Goal: Task Accomplishment & Management: Complete application form

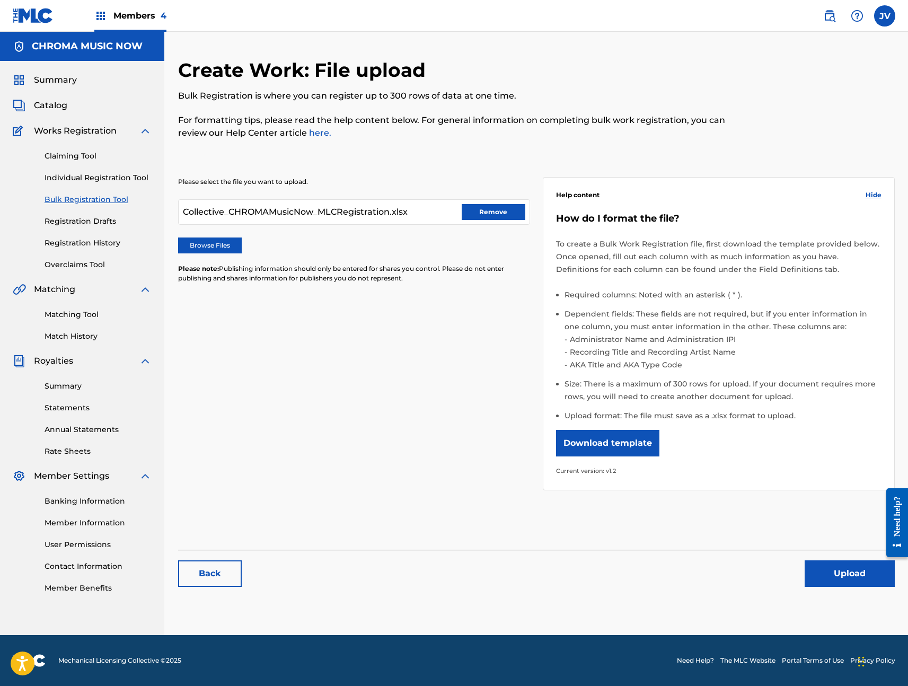
click at [839, 576] on button "Upload" at bounding box center [850, 573] width 90 height 27
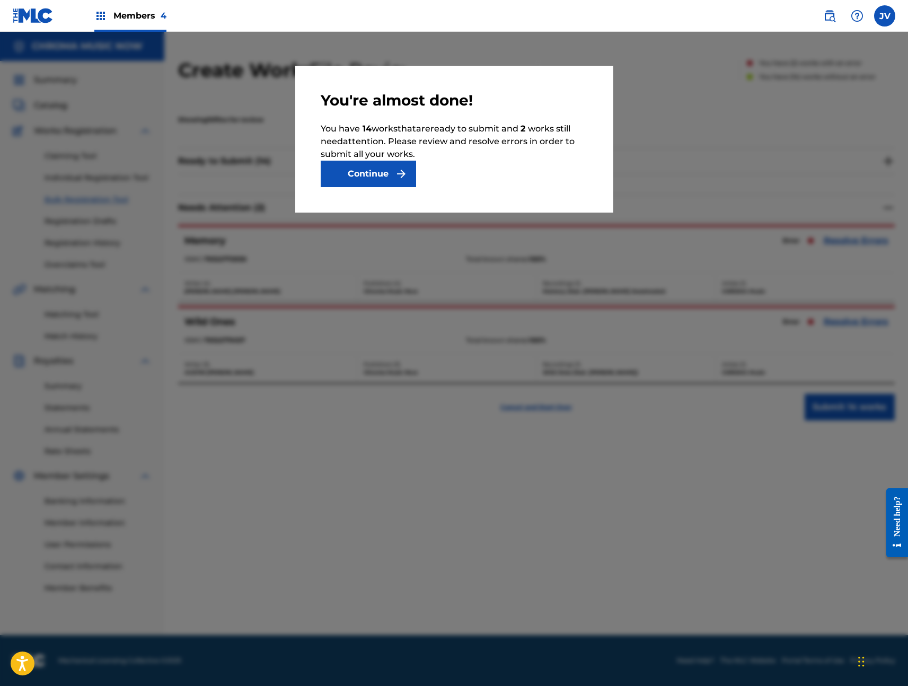
click at [401, 172] on img "submit" at bounding box center [401, 174] width 13 height 13
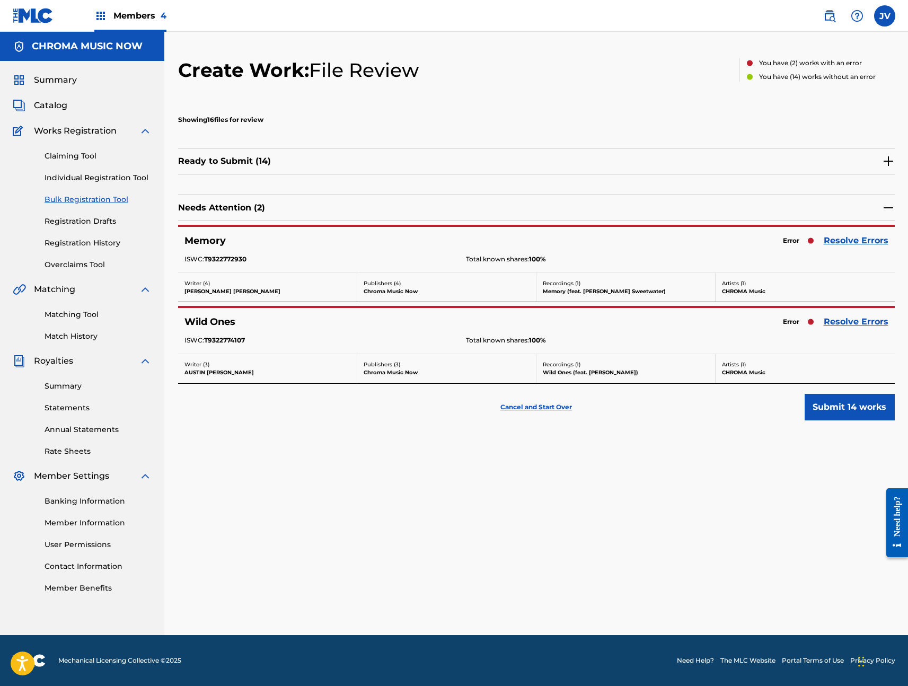
click at [865, 323] on link "Resolve Errors" at bounding box center [856, 321] width 65 height 13
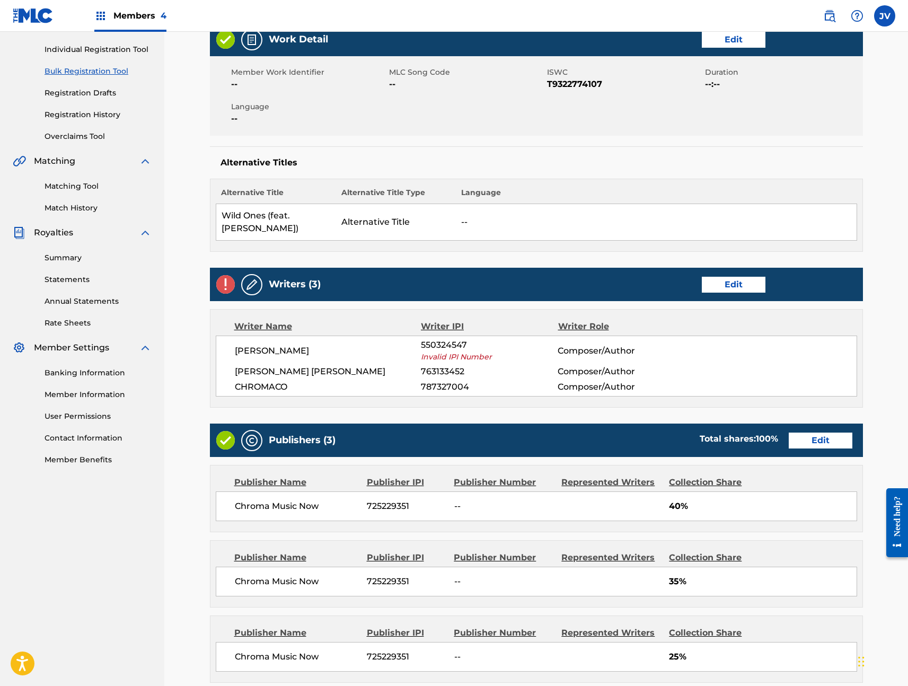
scroll to position [67, 0]
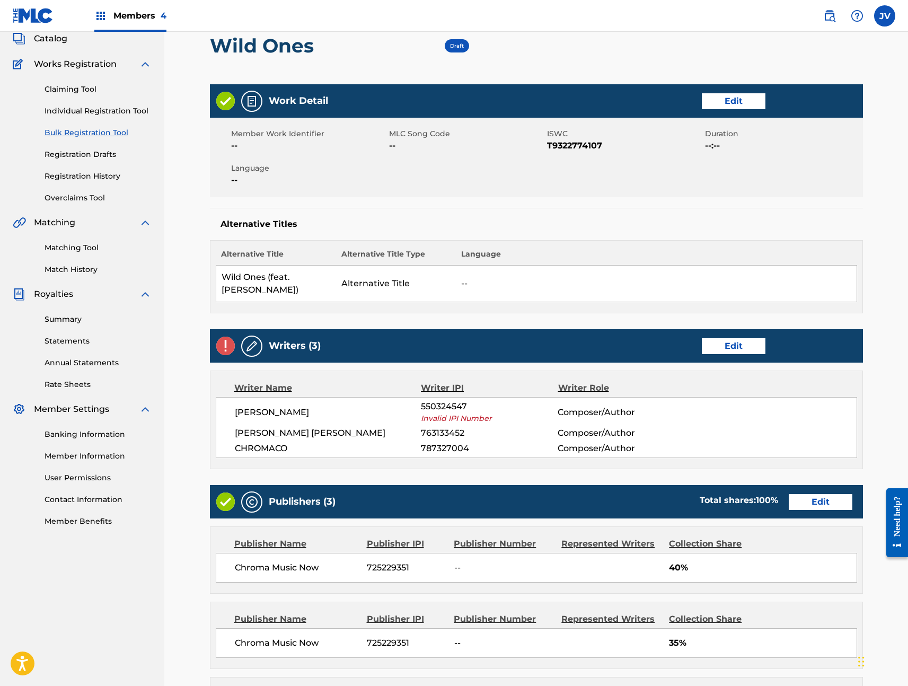
click at [741, 347] on link "Edit" at bounding box center [734, 346] width 64 height 16
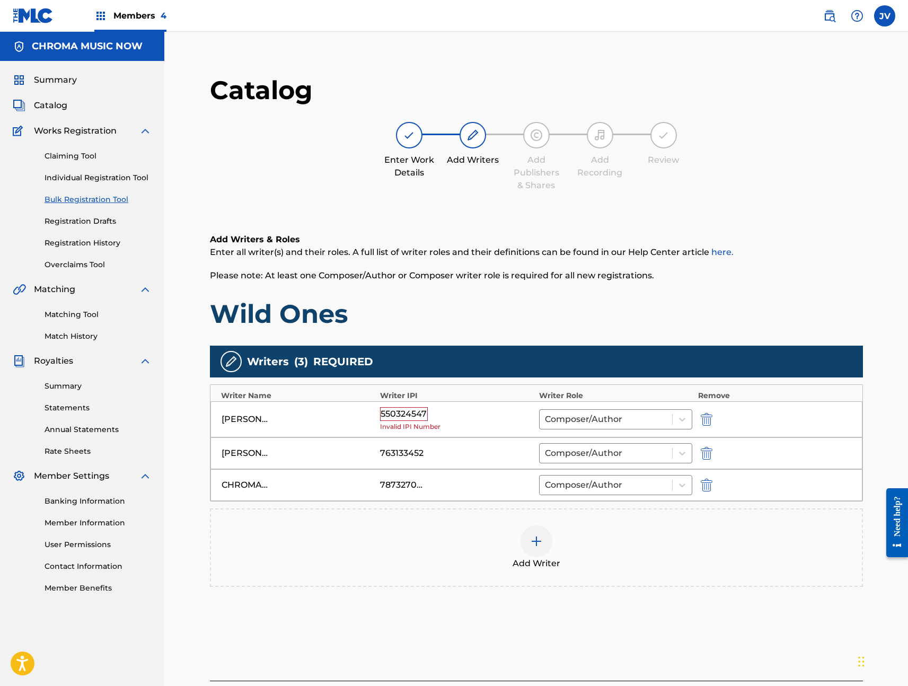
click at [408, 413] on div "550324547" at bounding box center [404, 414] width 48 height 14
click at [403, 415] on div "550324547" at bounding box center [404, 414] width 48 height 14
click at [404, 415] on div "550324547" at bounding box center [404, 414] width 48 height 14
click at [420, 410] on div "550324547" at bounding box center [404, 414] width 48 height 14
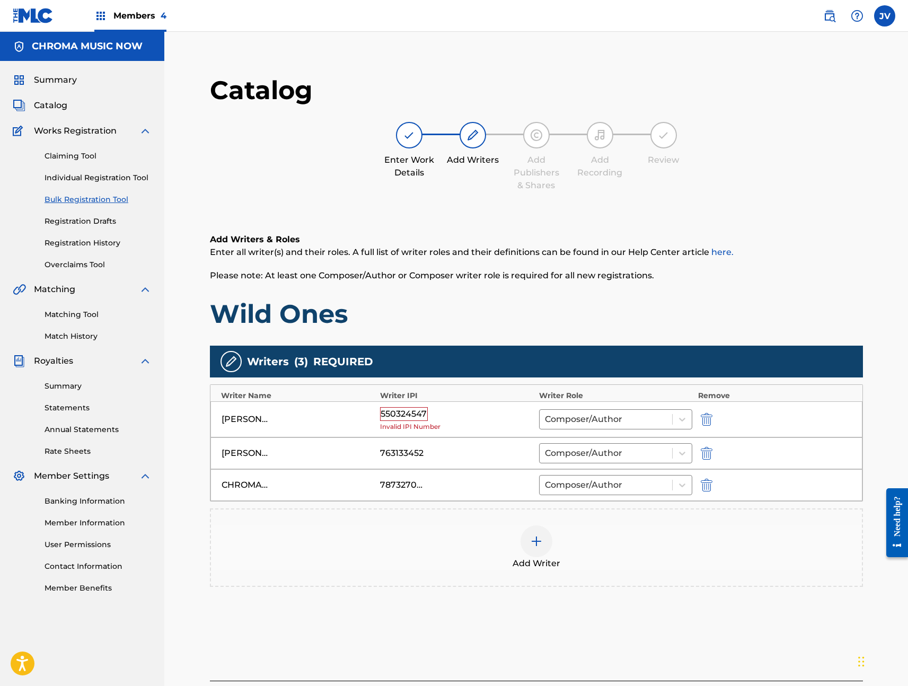
drag, startPoint x: 424, startPoint y: 414, endPoint x: 378, endPoint y: 414, distance: 45.6
click at [378, 414] on div "[PERSON_NAME] 550324547 Invalid IPI Number Composer/Author" at bounding box center [536, 419] width 652 height 37
click at [229, 359] on img at bounding box center [231, 361] width 13 height 13
click at [311, 366] on div "Writers ( 3 ) REQUIRED" at bounding box center [536, 362] width 653 height 32
click at [687, 552] on div "Add Writer" at bounding box center [536, 547] width 651 height 45
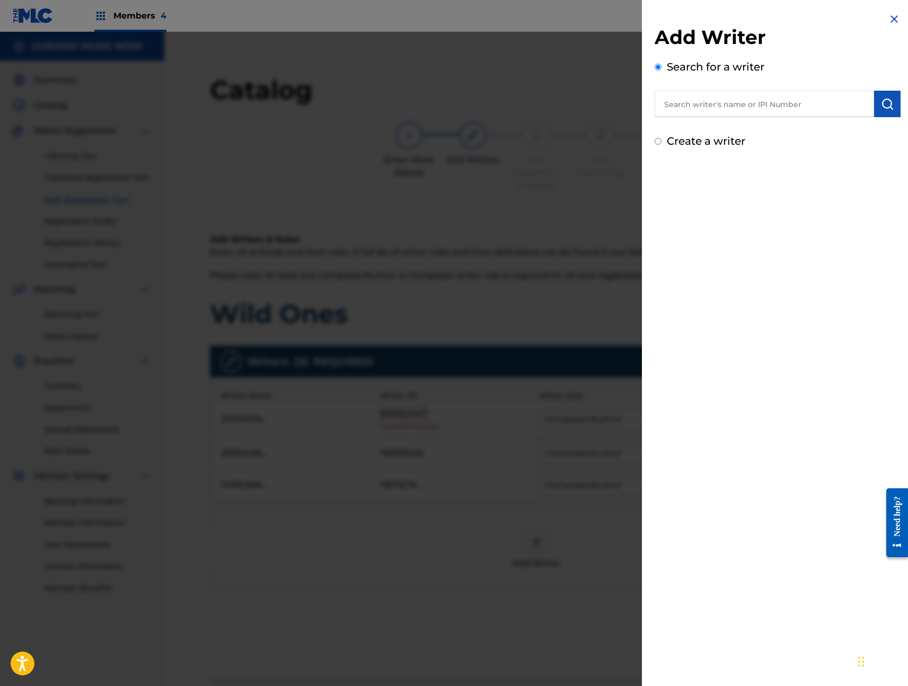
click at [551, 218] on div at bounding box center [454, 375] width 908 height 686
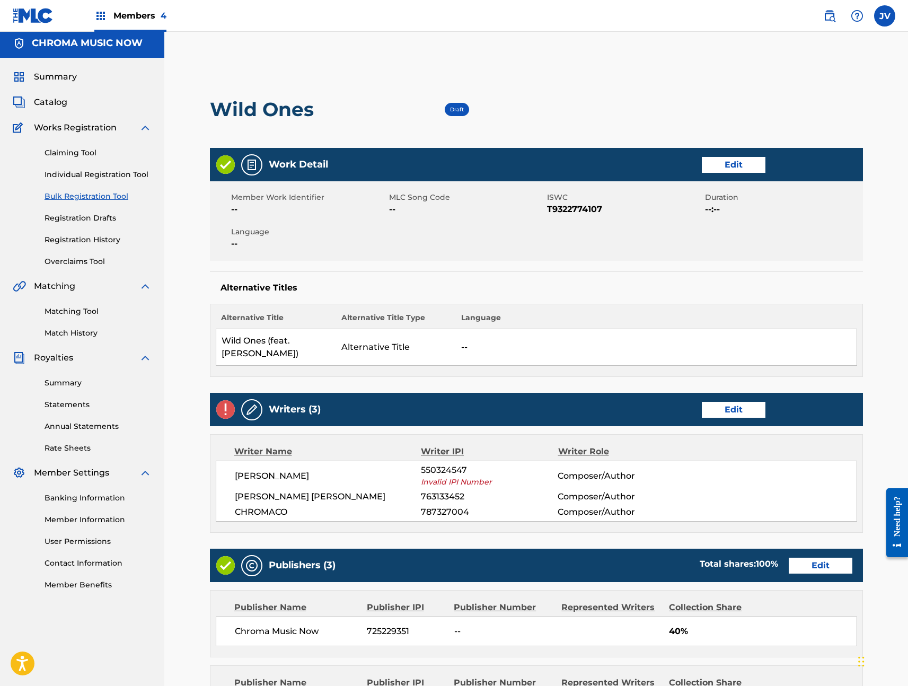
scroll to position [384, 0]
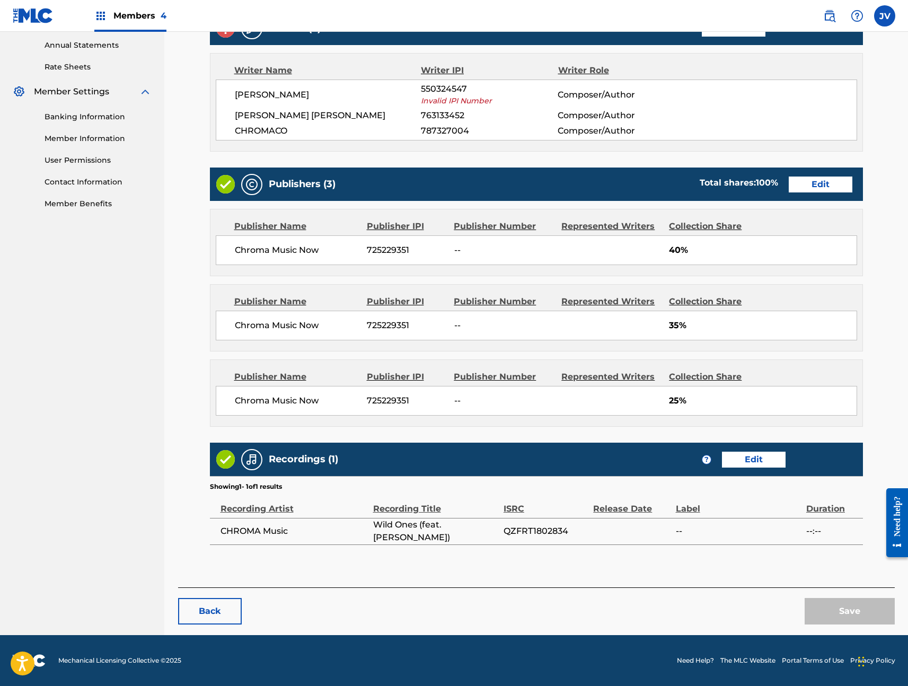
click at [216, 610] on button "Back" at bounding box center [210, 611] width 64 height 27
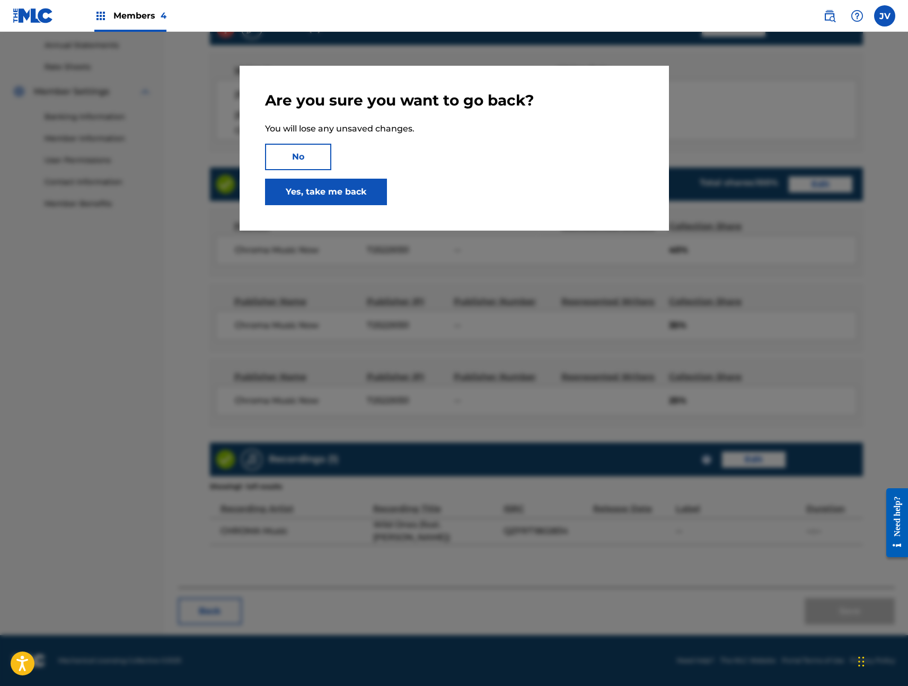
click at [323, 193] on link "Yes, take me back" at bounding box center [326, 192] width 122 height 27
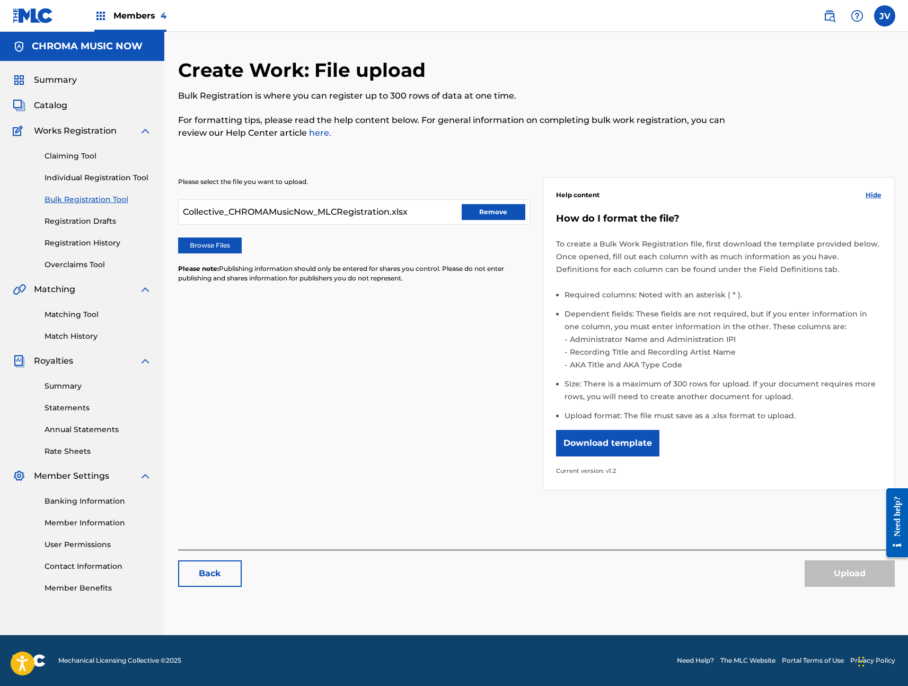
click at [507, 211] on button "Remove" at bounding box center [494, 212] width 64 height 16
click at [271, 223] on div at bounding box center [354, 211] width 352 height 25
click at [225, 247] on label "Browse Files" at bounding box center [210, 245] width 64 height 16
click at [0, 0] on input "Browse Files" at bounding box center [0, 0] width 0 height 0
click at [198, 243] on label "Browse Files" at bounding box center [210, 245] width 64 height 16
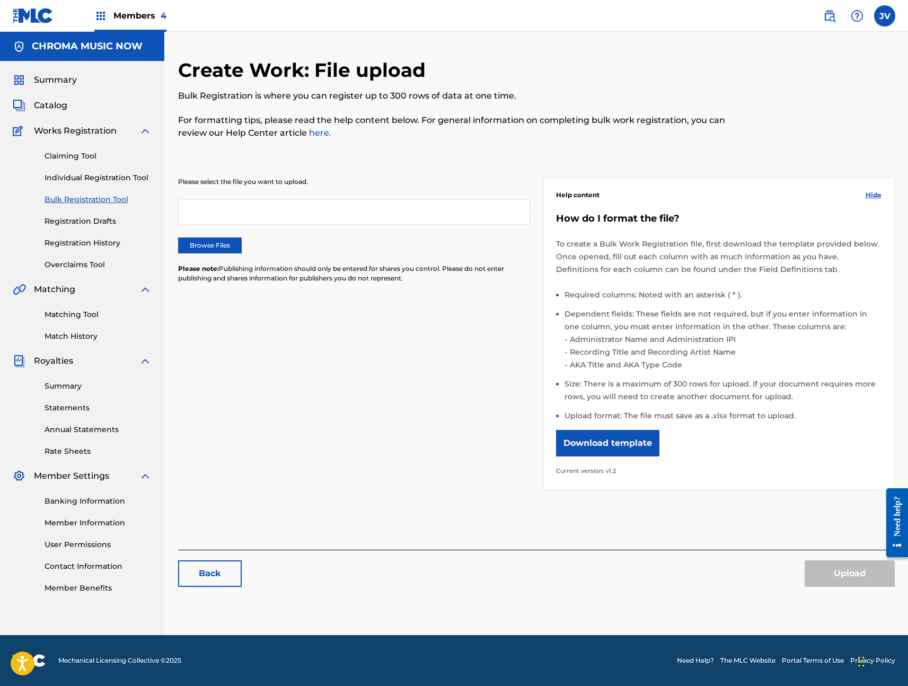
click at [0, 0] on input "Browse Files" at bounding box center [0, 0] width 0 height 0
click at [844, 577] on button "Upload" at bounding box center [850, 573] width 90 height 27
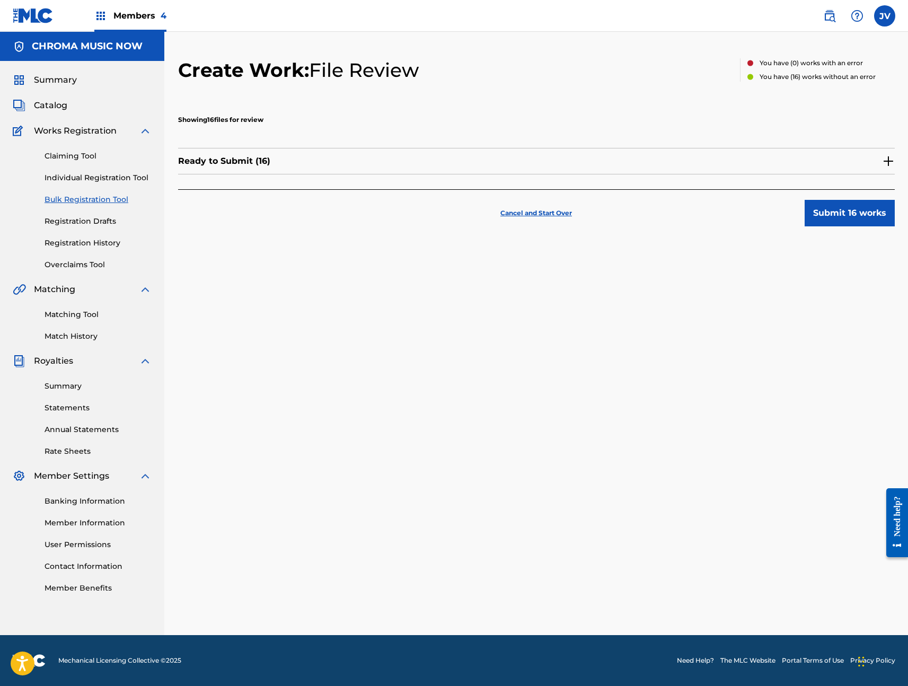
click at [852, 219] on button "Submit 16 works" at bounding box center [850, 213] width 90 height 27
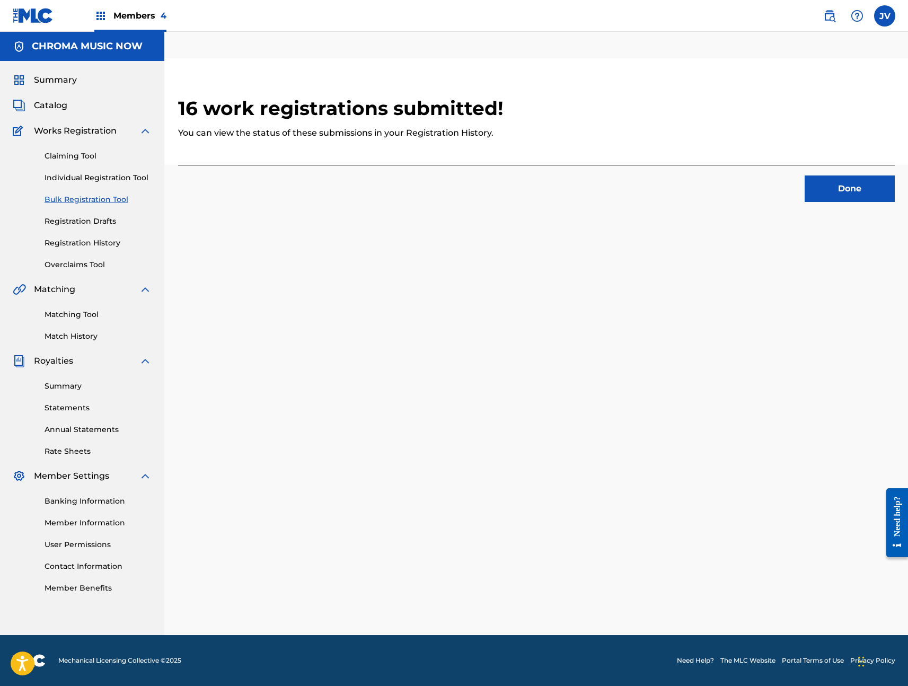
click at [857, 188] on button "Done" at bounding box center [850, 188] width 90 height 27
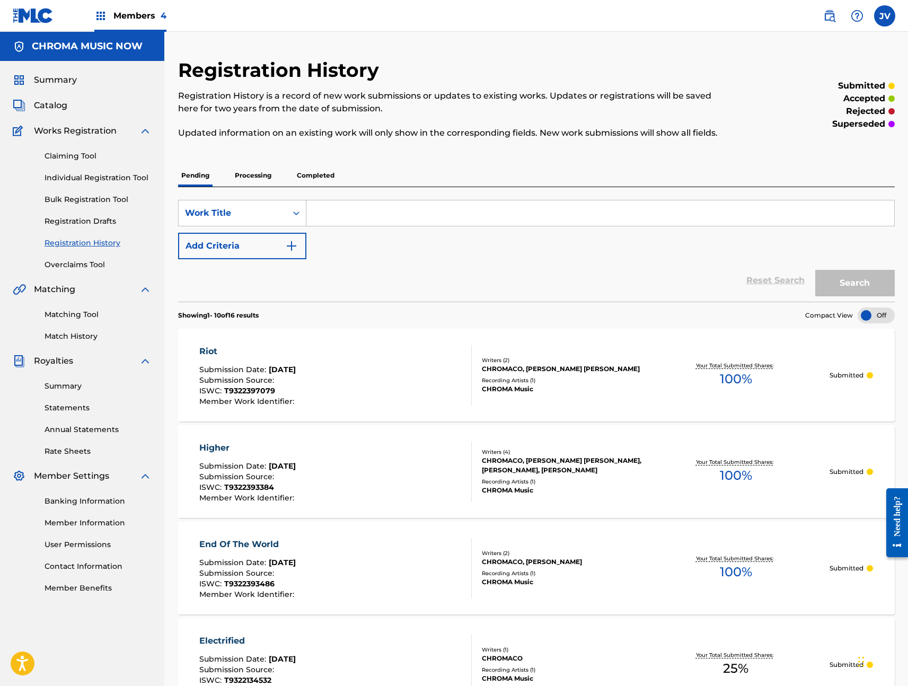
click at [149, 16] on span "Members 4" at bounding box center [139, 16] width 53 height 12
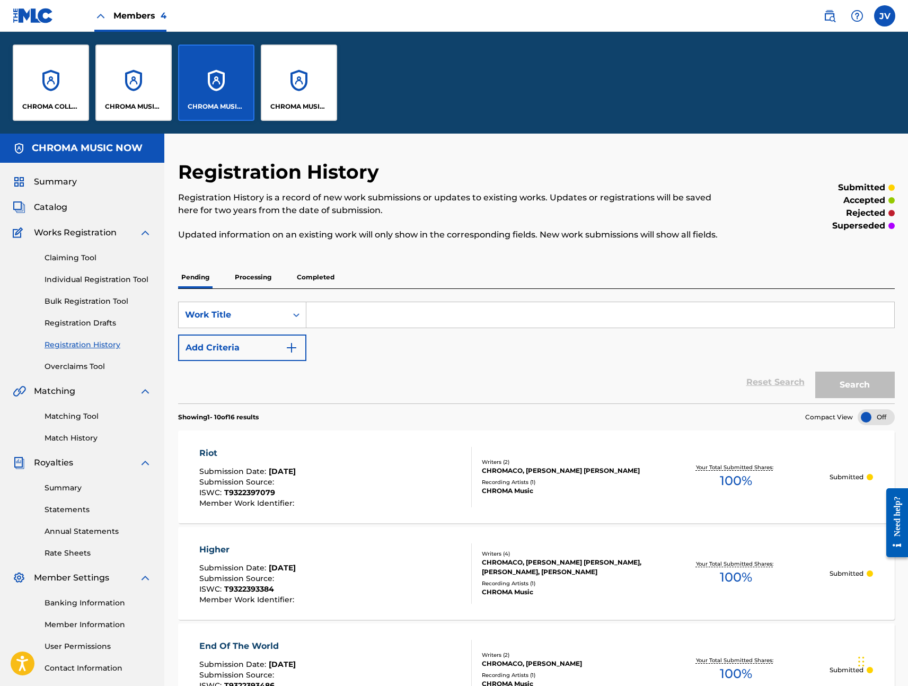
click at [39, 92] on div "CHROMA COLLECTIVE" at bounding box center [51, 83] width 76 height 76
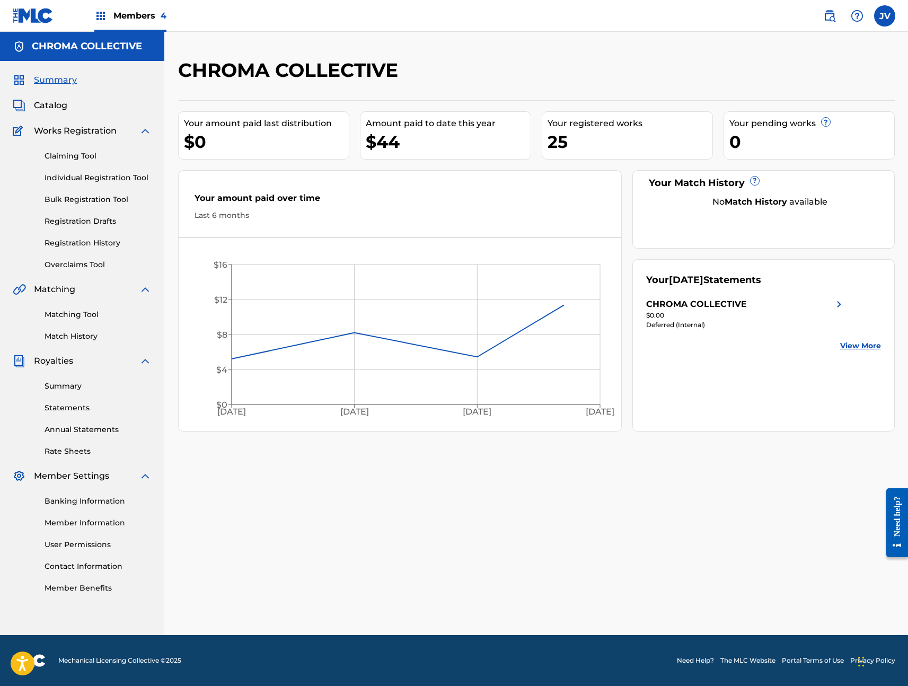
click at [100, 196] on link "Bulk Registration Tool" at bounding box center [98, 199] width 107 height 11
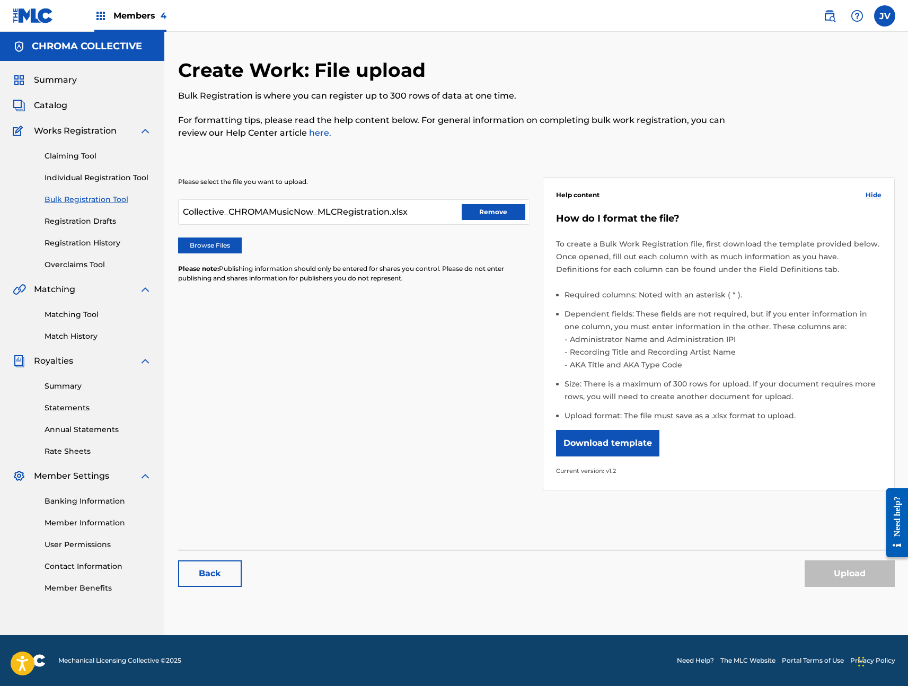
click at [487, 215] on button "Remove" at bounding box center [494, 212] width 64 height 16
click at [212, 246] on label "Browse Files" at bounding box center [210, 245] width 64 height 16
click at [0, 0] on input "Browse Files" at bounding box center [0, 0] width 0 height 0
click at [835, 574] on button "Upload" at bounding box center [850, 573] width 90 height 27
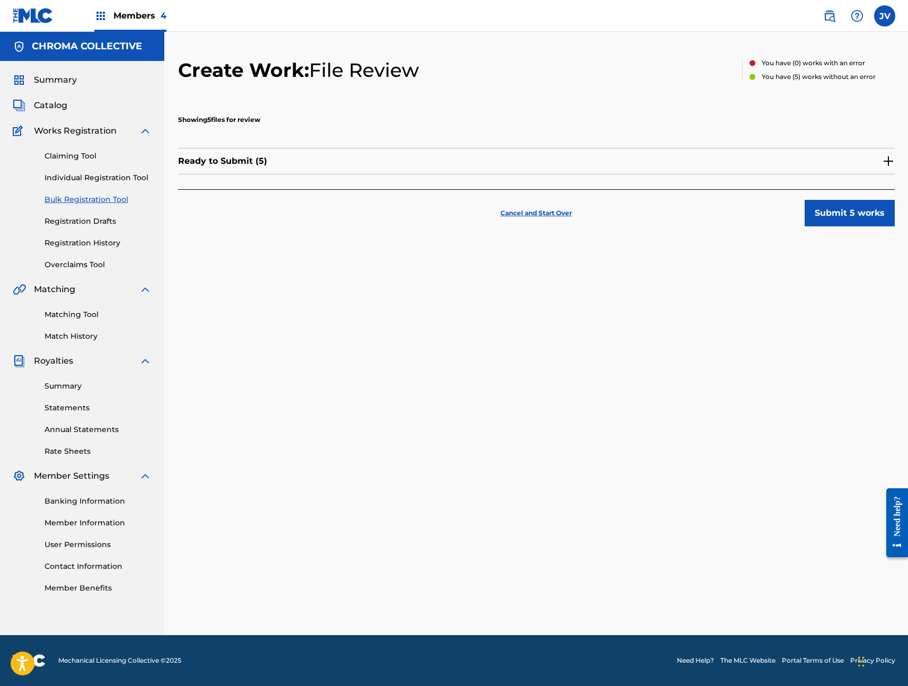
click at [846, 217] on button "Submit 5 works" at bounding box center [850, 213] width 90 height 27
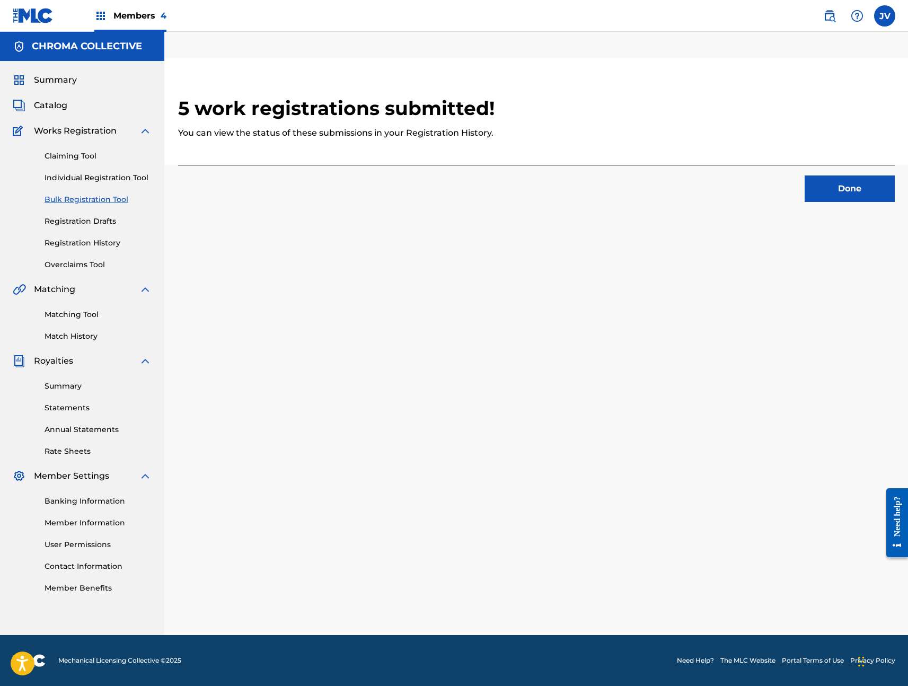
click at [851, 195] on button "Done" at bounding box center [850, 188] width 90 height 27
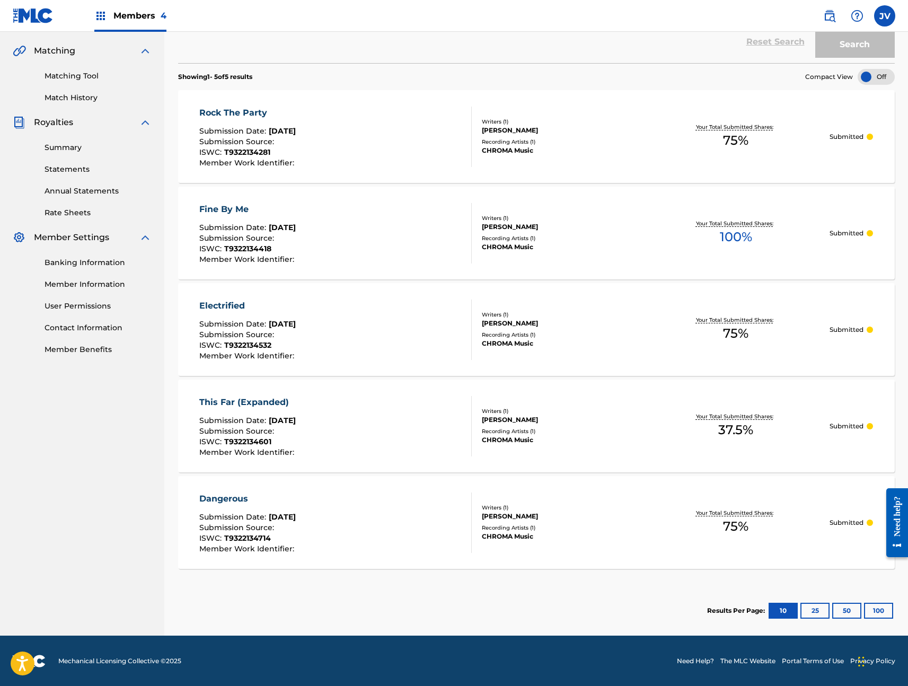
scroll to position [239, 0]
